Goal: Task Accomplishment & Management: Manage account settings

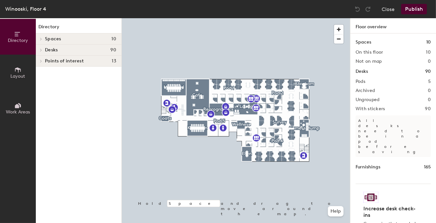
click at [40, 49] on icon at bounding box center [41, 49] width 3 height 3
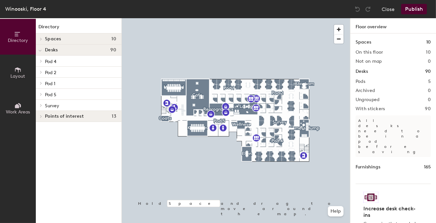
click at [52, 70] on span "Pod 2" at bounding box center [50, 73] width 11 height 6
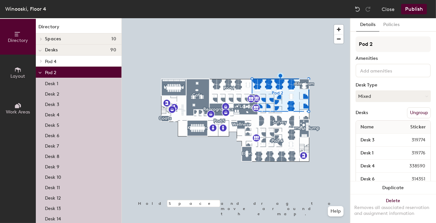
click at [55, 62] on span "Pod 4" at bounding box center [50, 62] width 11 height 6
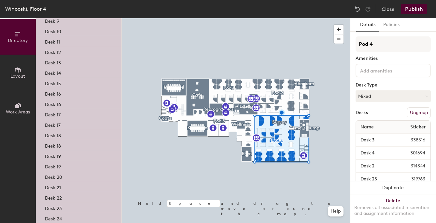
scroll to position [195, 0]
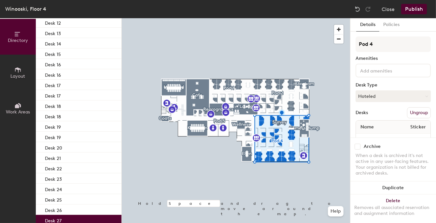
click at [62, 217] on div "Desk 27" at bounding box center [79, 220] width 86 height 10
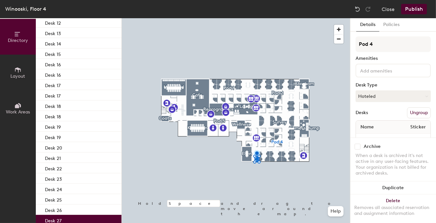
click at [371, 96] on button "Hoteled" at bounding box center [392, 96] width 75 height 12
click at [370, 116] on div "Assigned" at bounding box center [388, 117] width 65 height 10
click at [276, 18] on div at bounding box center [236, 18] width 228 height 0
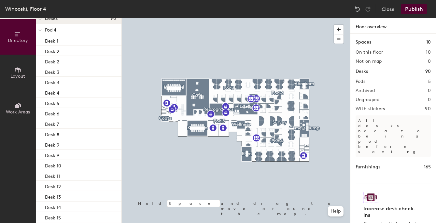
scroll to position [0, 0]
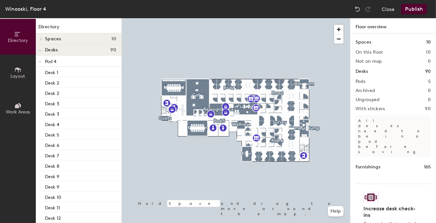
click at [52, 49] on span "Desks" at bounding box center [51, 50] width 13 height 5
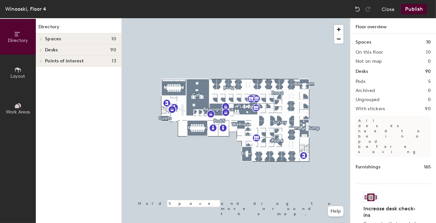
click at [52, 49] on span "Desks" at bounding box center [51, 50] width 13 height 5
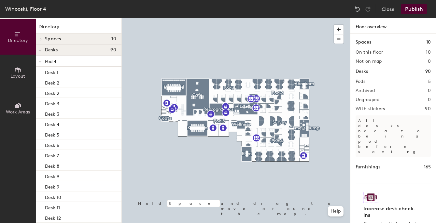
click at [51, 62] on span "Pod 4" at bounding box center [50, 62] width 11 height 6
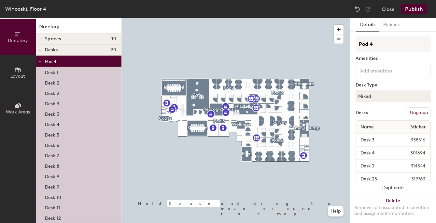
click at [46, 62] on span "Pod 4" at bounding box center [50, 62] width 11 height 6
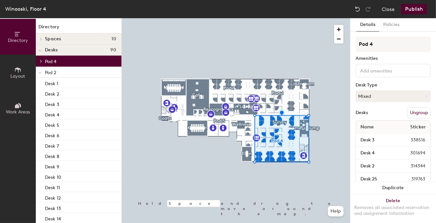
click at [48, 72] on span "Pod 2" at bounding box center [50, 73] width 11 height 6
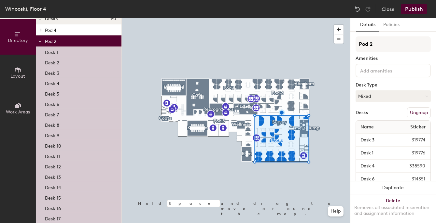
scroll to position [65, 0]
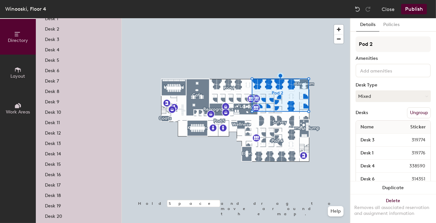
click at [60, 163] on p "Desk 15" at bounding box center [53, 163] width 16 height 7
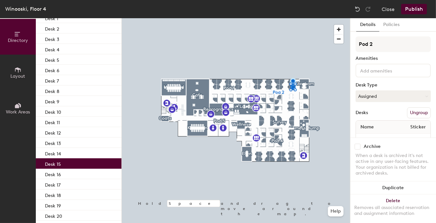
click at [381, 96] on button "Assigned" at bounding box center [392, 96] width 75 height 12
click at [368, 135] on div "Hoteled" at bounding box center [388, 136] width 65 height 10
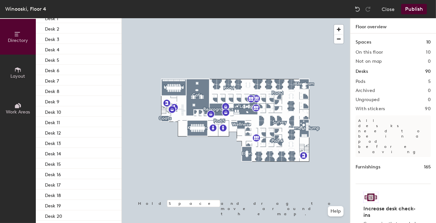
click at [413, 7] on button "Publish" at bounding box center [414, 9] width 26 height 10
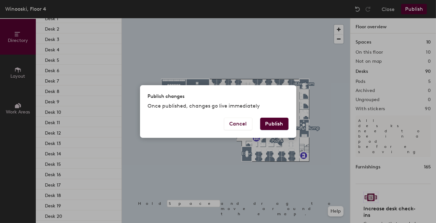
click at [281, 123] on button "Publish" at bounding box center [274, 124] width 28 height 12
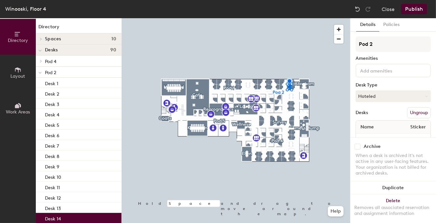
click at [377, 97] on button "Hoteled" at bounding box center [392, 96] width 75 height 12
click at [372, 115] on div "Assigned" at bounding box center [388, 117] width 65 height 10
click at [416, 10] on button "Publish" at bounding box center [414, 9] width 26 height 10
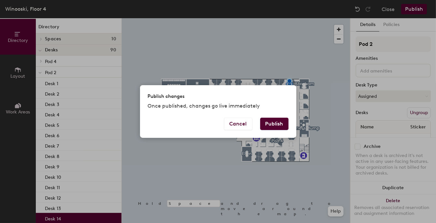
click at [270, 68] on div "Publish changes Once published, changes go live immediately Cancel Publish" at bounding box center [218, 111] width 436 height 223
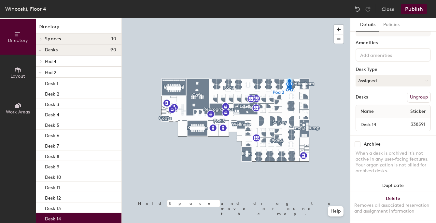
scroll to position [24, 0]
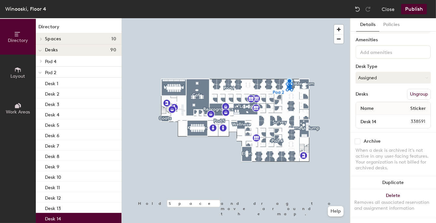
click at [411, 7] on button "Publish" at bounding box center [414, 9] width 26 height 10
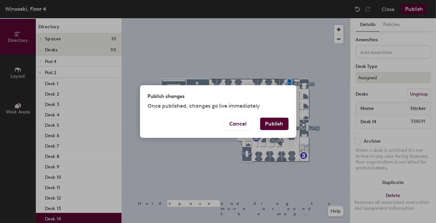
click at [274, 123] on button "Publish" at bounding box center [274, 124] width 28 height 12
